Goal: Check status: Check status

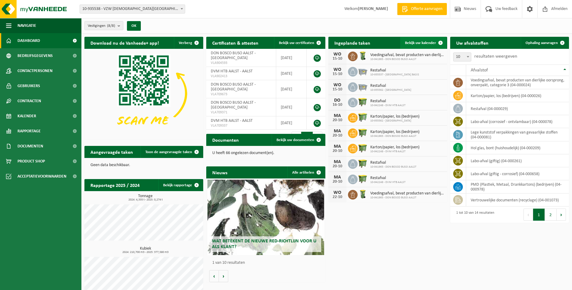
click at [423, 41] on span "Bekijk uw kalender" at bounding box center [420, 43] width 31 height 4
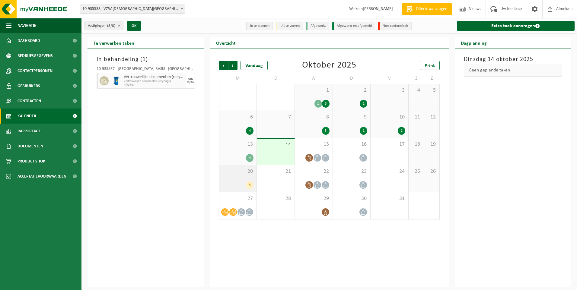
click at [230, 179] on div "20 5" at bounding box center [237, 178] width 37 height 27
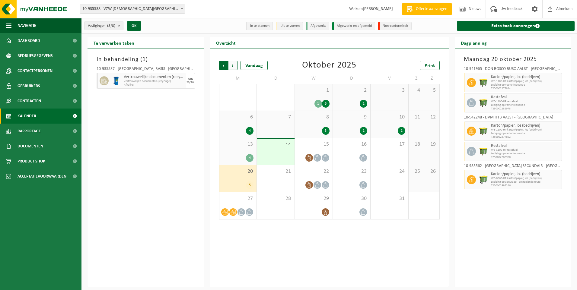
click at [233, 65] on span "Volgende" at bounding box center [232, 65] width 9 height 9
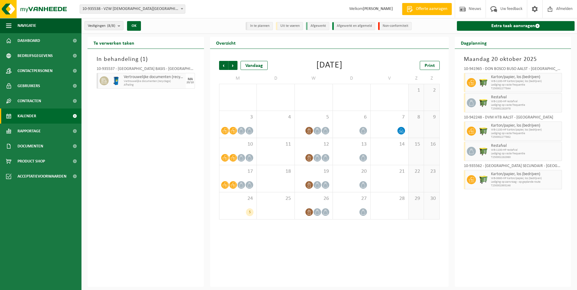
click at [495, 223] on div "Maandag 20 oktober 2025 10-941965 - DON BOSCO BUSO AALST - AALST Karton/papier,…" at bounding box center [513, 168] width 116 height 238
click at [136, 148] on div "In behandeling ( 1 ) 10-935537 - SINT-JOZEFSCHOOL MERE BASIS - ERPE-MERE Vertro…" at bounding box center [145, 168] width 116 height 238
click at [565, 11] on span "Afmelden" at bounding box center [563, 9] width 19 height 18
